Goal: Task Accomplishment & Management: Manage account settings

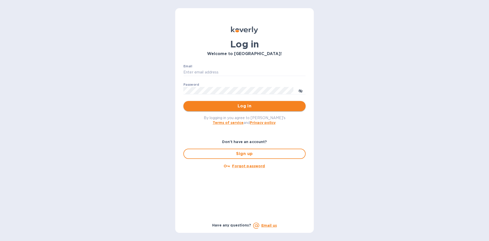
type input "office@currentmechanics.com"
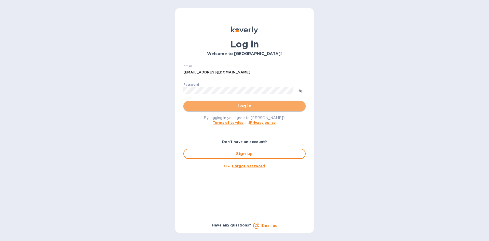
click at [266, 103] on span "Log in" at bounding box center [245, 106] width 114 height 6
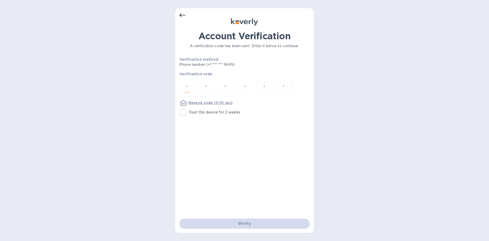
click at [188, 87] on input "number" at bounding box center [187, 87] width 7 height 9
type input "8"
type input "9"
type input "1"
type input "5"
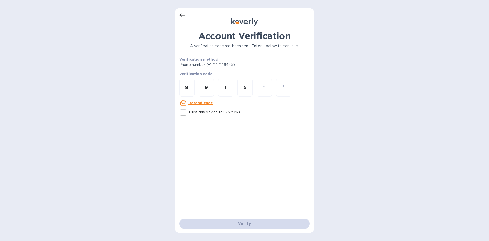
type input "7"
type input "5"
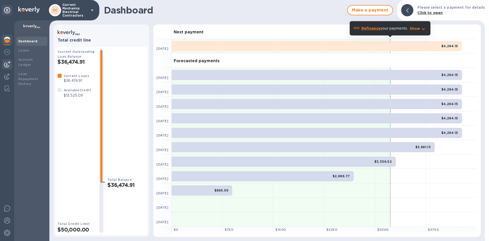
click at [6, 62] on img at bounding box center [7, 64] width 6 height 6
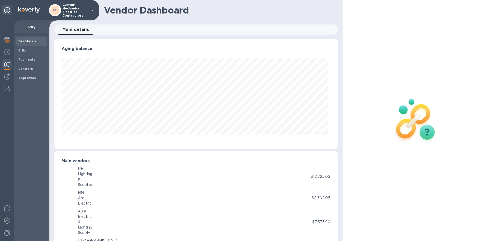
scroll to position [110, 282]
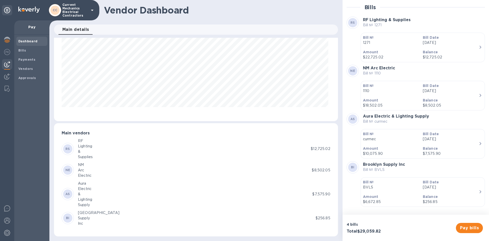
scroll to position [28, 0]
click at [38, 52] on span "Bills" at bounding box center [31, 50] width 27 height 5
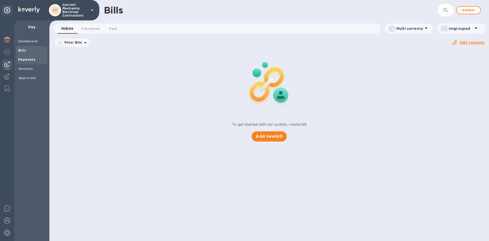
click at [37, 59] on span "Payments" at bounding box center [31, 59] width 27 height 5
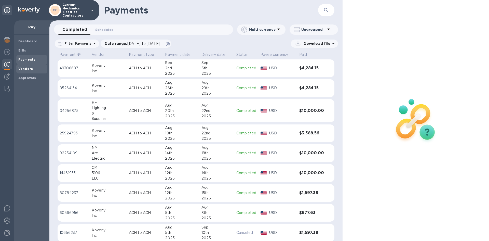
click at [34, 71] on span "Vendors" at bounding box center [31, 68] width 27 height 5
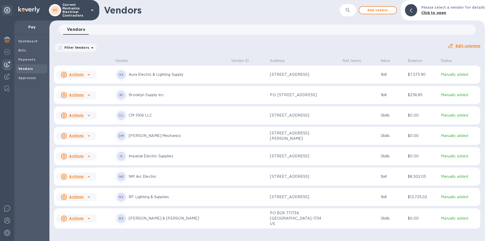
click at [81, 138] on u "Actions" at bounding box center [76, 136] width 15 height 4
click at [85, 156] on b "Add new bill" at bounding box center [82, 156] width 24 height 4
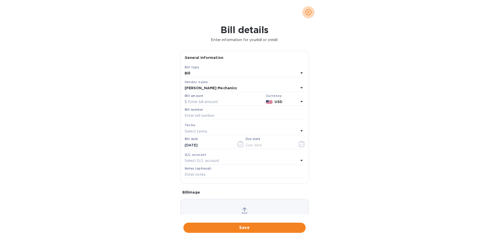
click at [309, 12] on icon "close" at bounding box center [308, 12] width 3 height 3
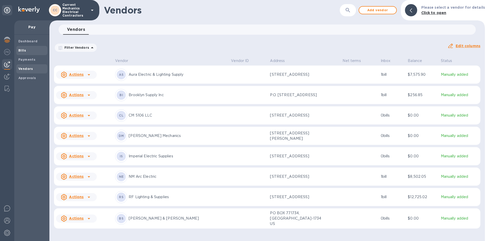
click at [37, 53] on div "Bills" at bounding box center [31, 50] width 31 height 9
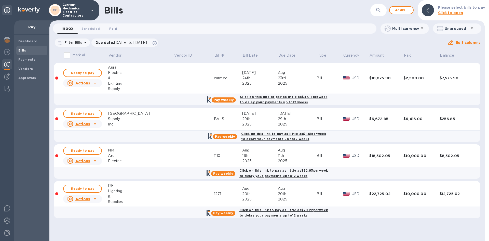
click at [116, 29] on span "Paid 0" at bounding box center [113, 28] width 10 height 5
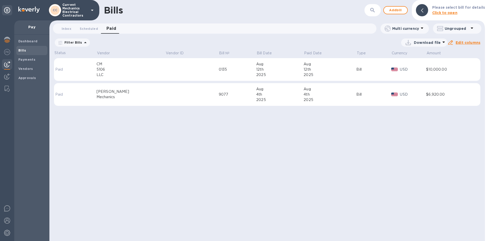
click at [177, 92] on td at bounding box center [191, 94] width 53 height 23
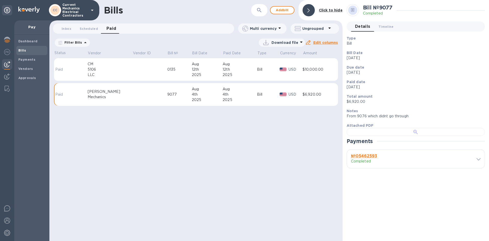
scroll to position [106, 0]
click at [424, 136] on div at bounding box center [416, 132] width 138 height 8
